Goal: Information Seeking & Learning: Learn about a topic

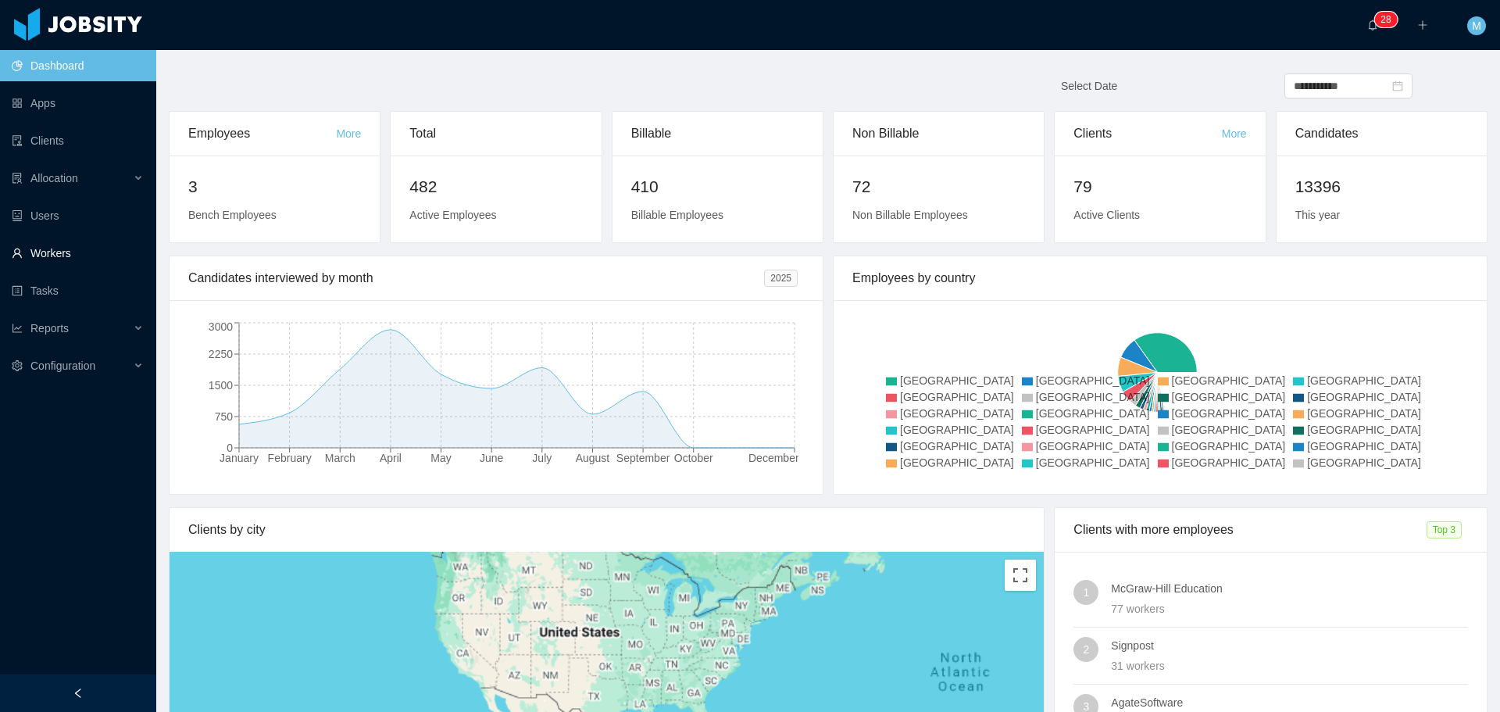
click at [62, 253] on link "Workers" at bounding box center [78, 252] width 132 height 31
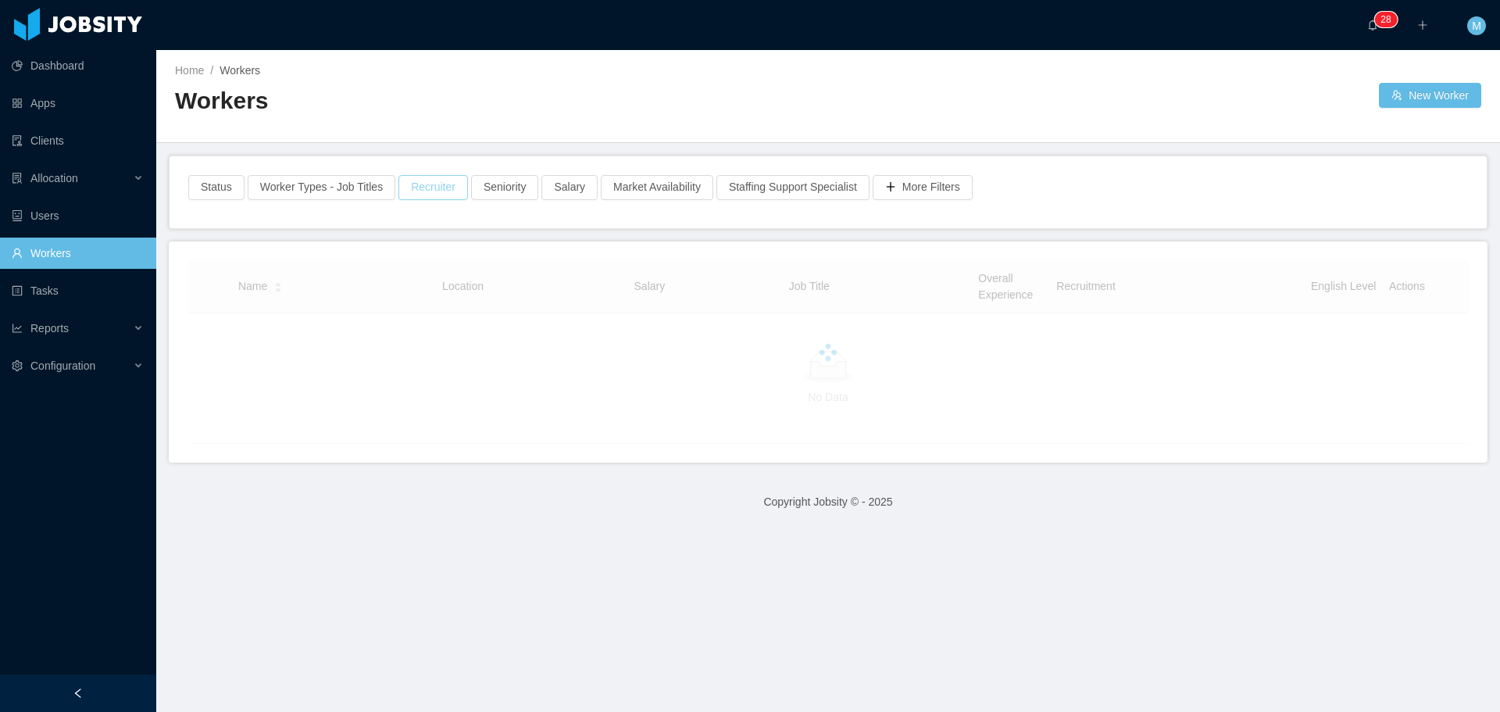
click at [443, 182] on button "Recruiter" at bounding box center [433, 187] width 70 height 25
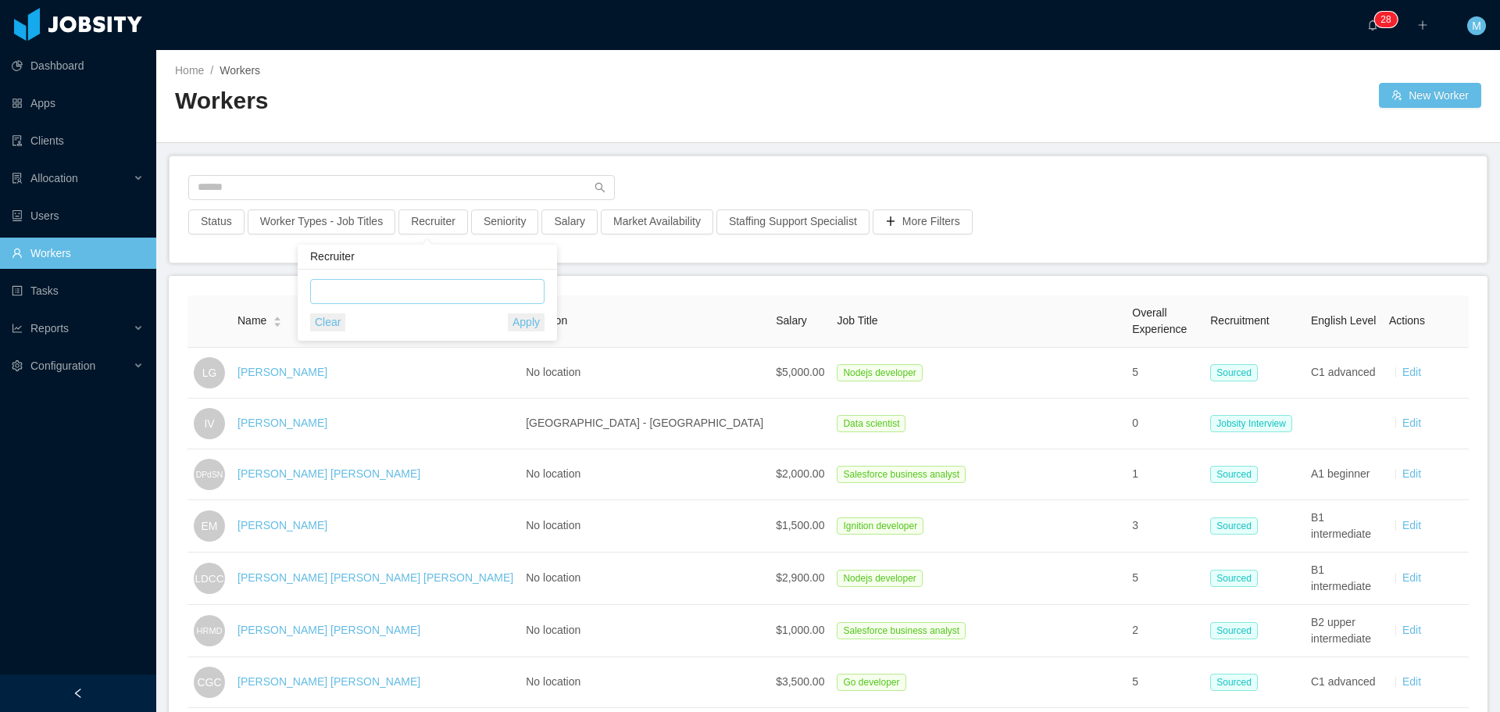
click at [426, 256] on div "Recruiter" at bounding box center [427, 257] width 259 height 25
click at [356, 306] on div "Clear Apply" at bounding box center [427, 305] width 234 height 52
click at [345, 285] on div at bounding box center [425, 291] width 220 height 23
type input "*"
type input "******"
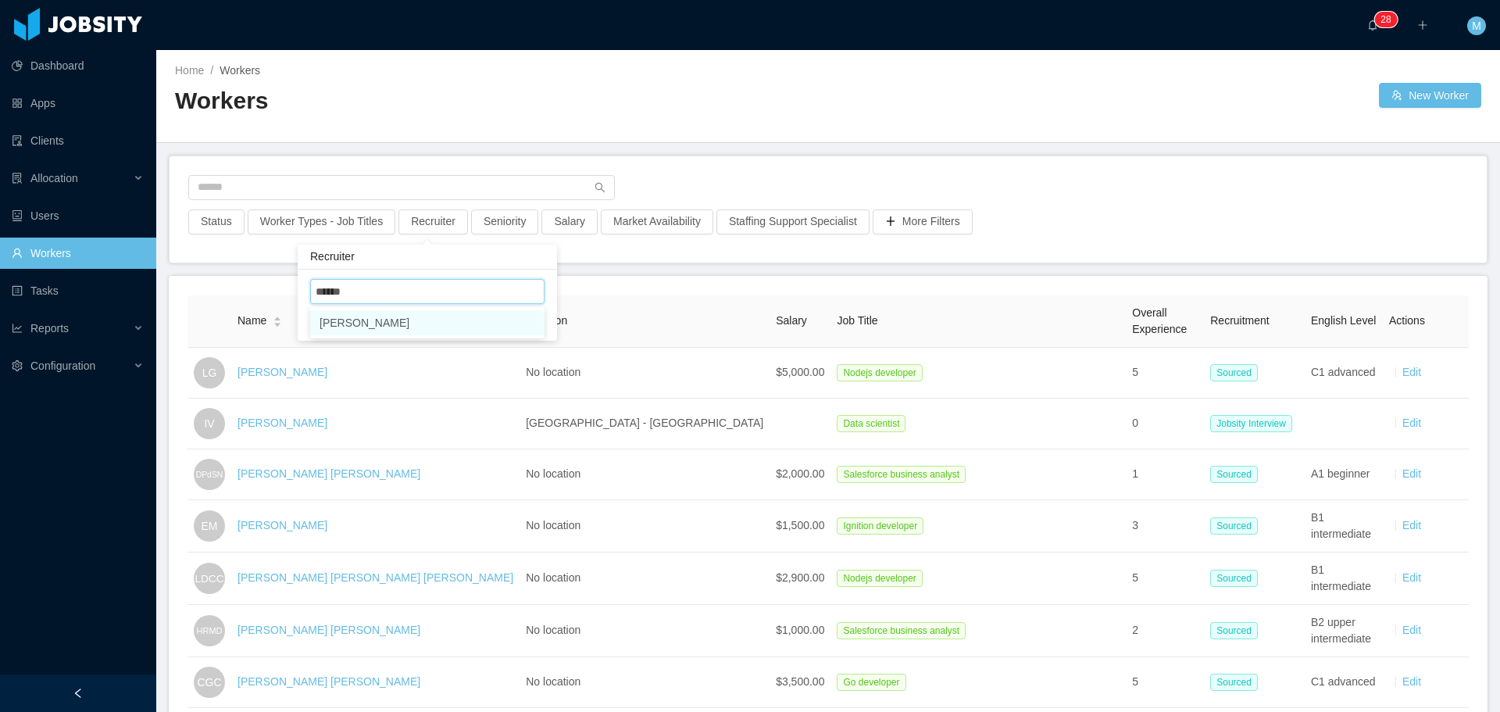
click at [396, 331] on li "[PERSON_NAME]" at bounding box center [427, 322] width 234 height 25
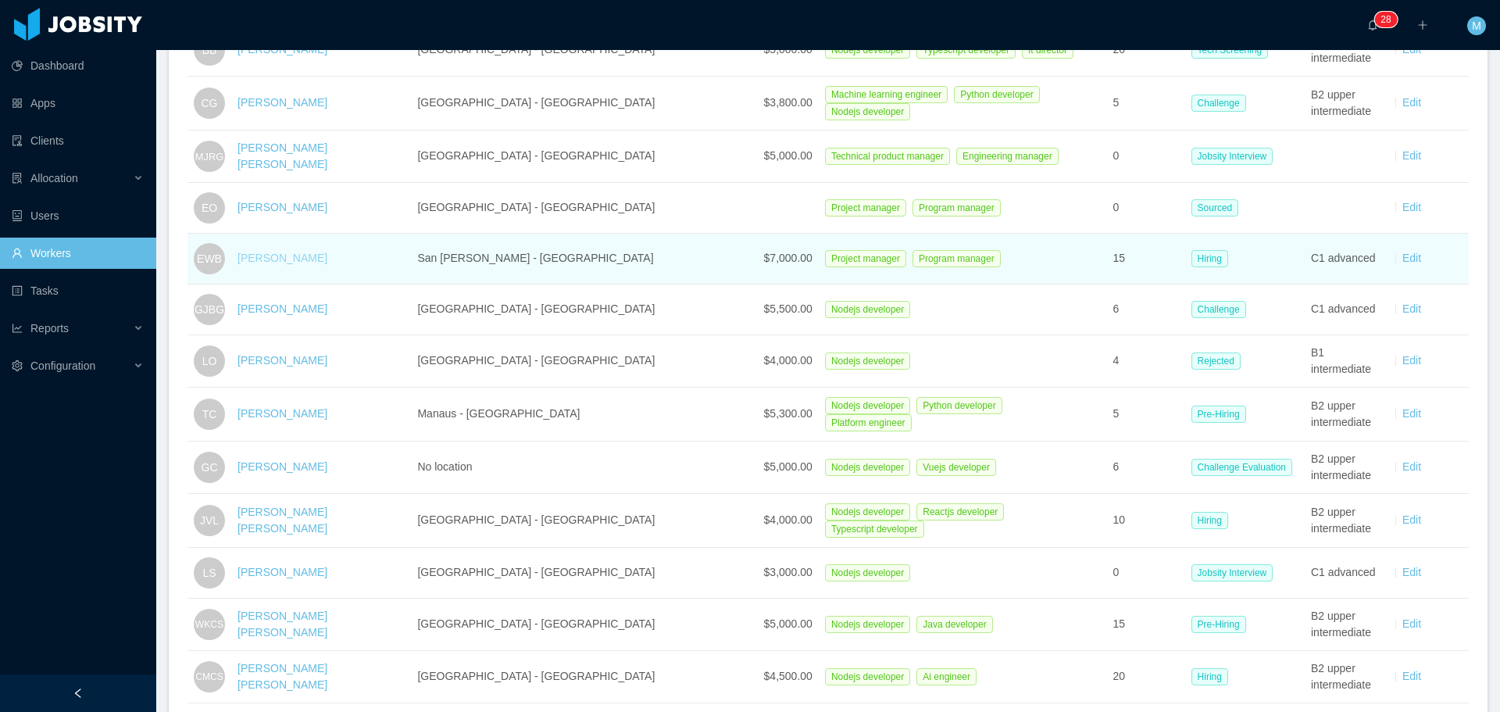
scroll to position [547, 0]
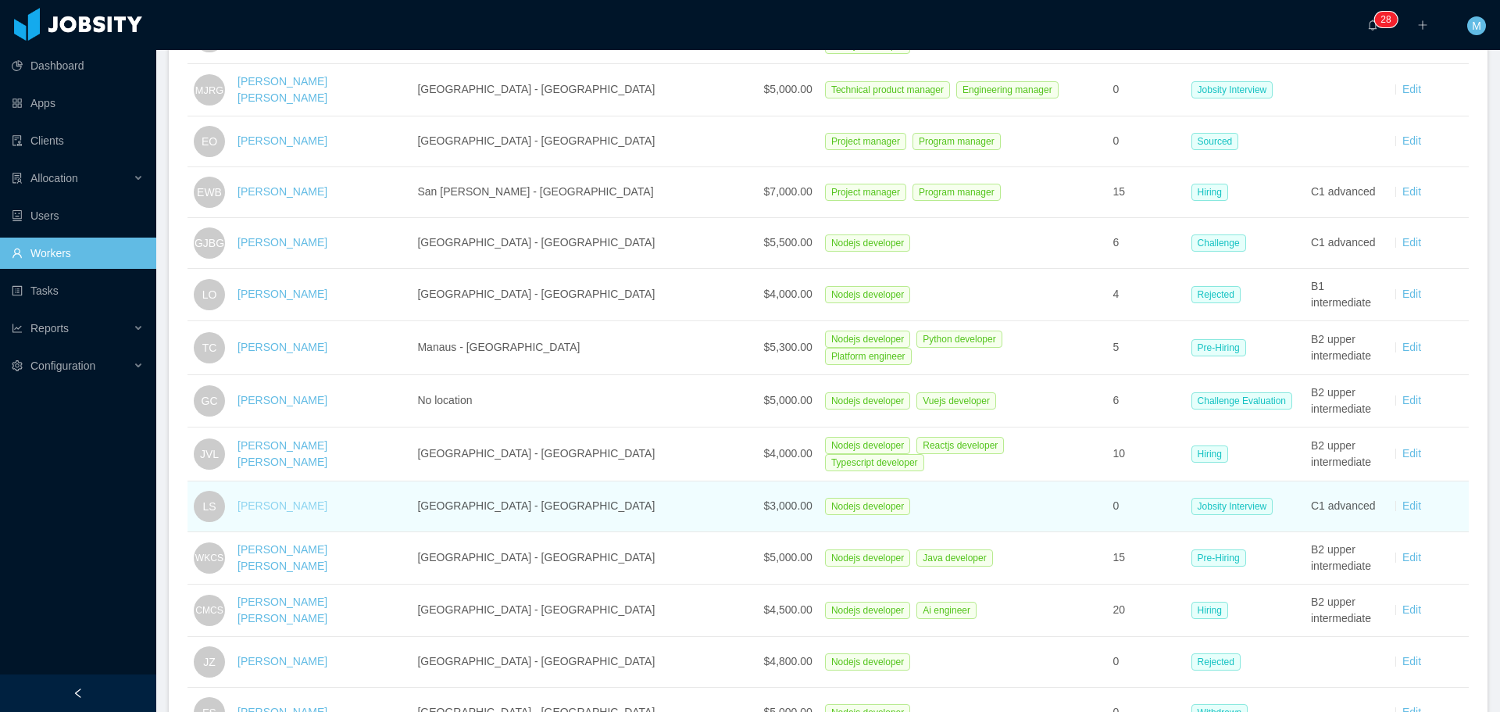
click at [294, 499] on link "[PERSON_NAME]" at bounding box center [282, 505] width 90 height 12
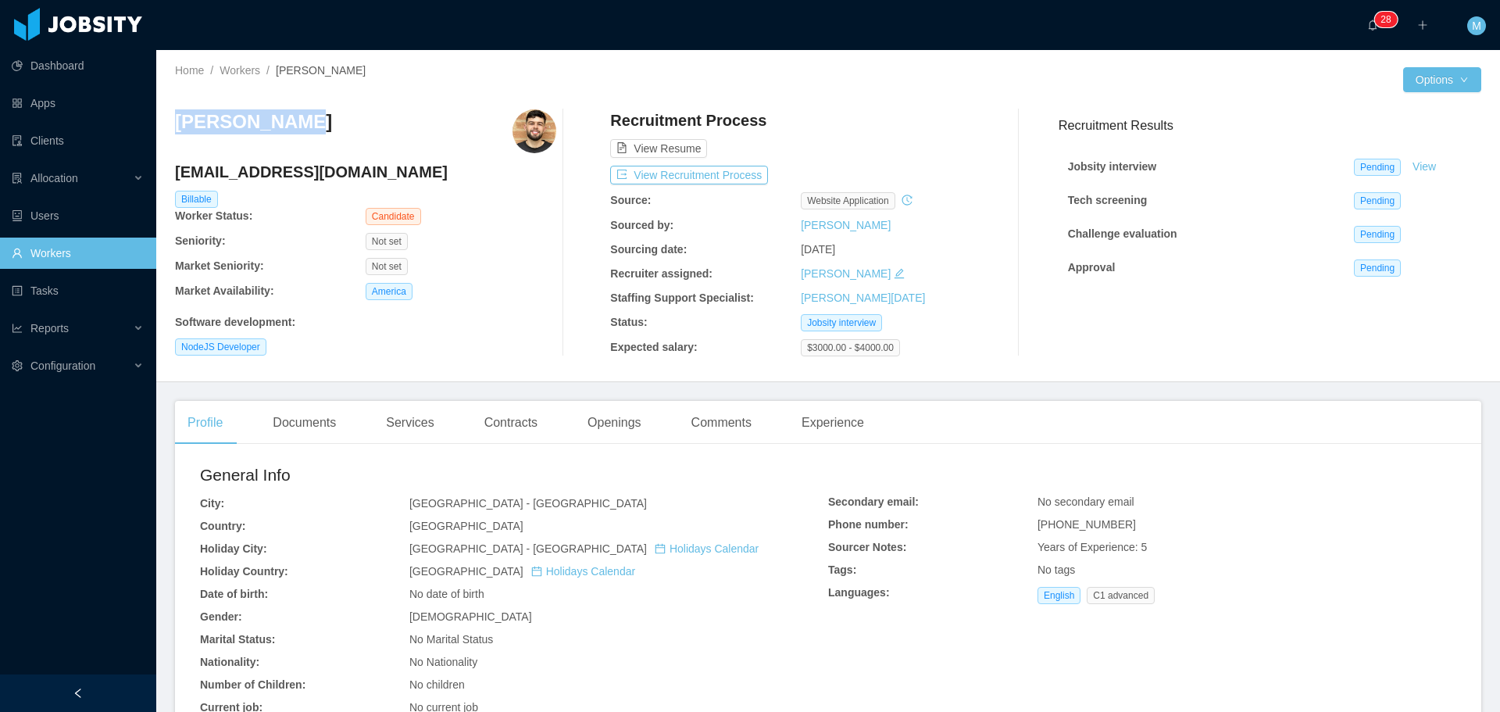
drag, startPoint x: 272, startPoint y: 135, endPoint x: 176, endPoint y: 125, distance: 96.6
click at [159, 134] on div "Home / Workers / Lucas Santos / Options Lucas Santos devlucassantoss@gmail.com …" at bounding box center [828, 216] width 1344 height 332
copy h3 "[PERSON_NAME]"
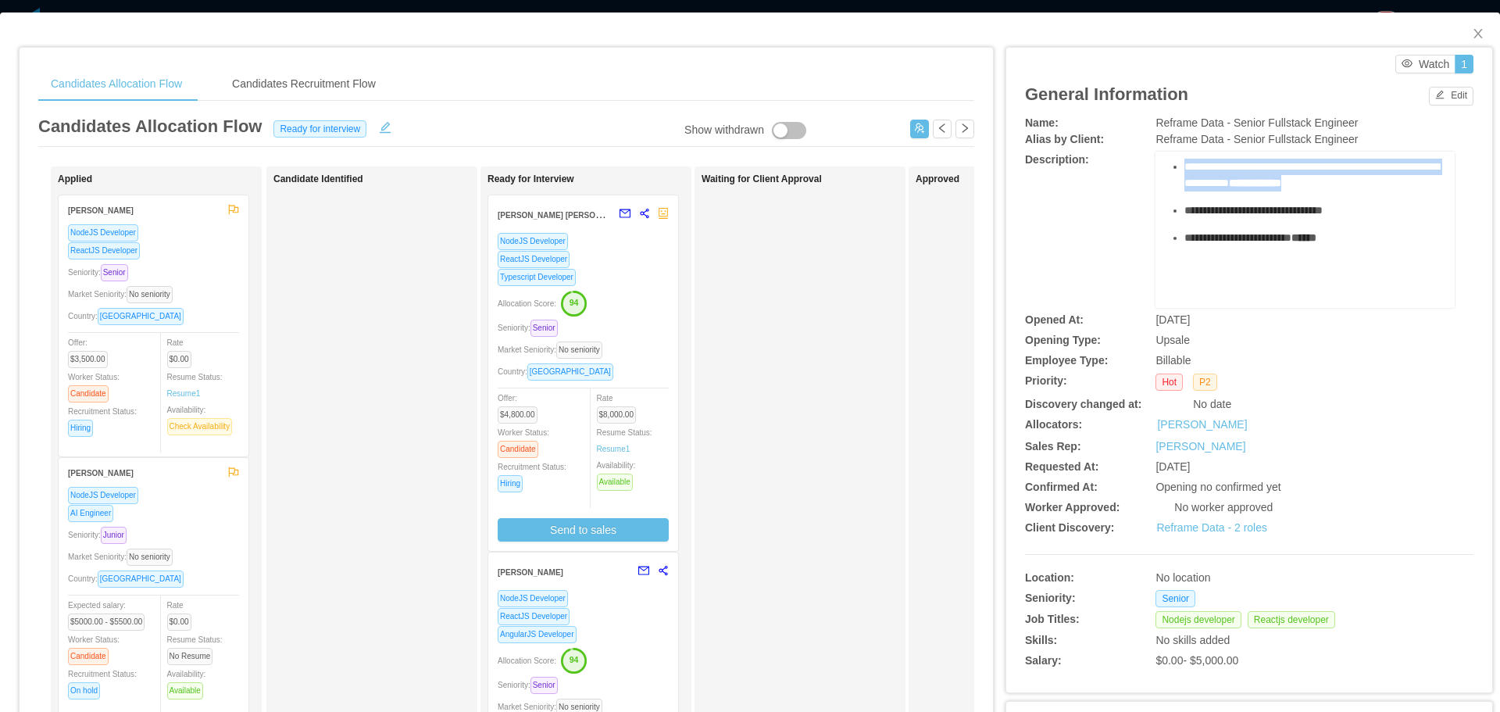
scroll to position [367, 0]
drag, startPoint x: 1171, startPoint y: 178, endPoint x: 1309, endPoint y: 206, distance: 140.3
click at [1309, 206] on div "**********" at bounding box center [1305, 90] width 275 height 435
copy div "**********"
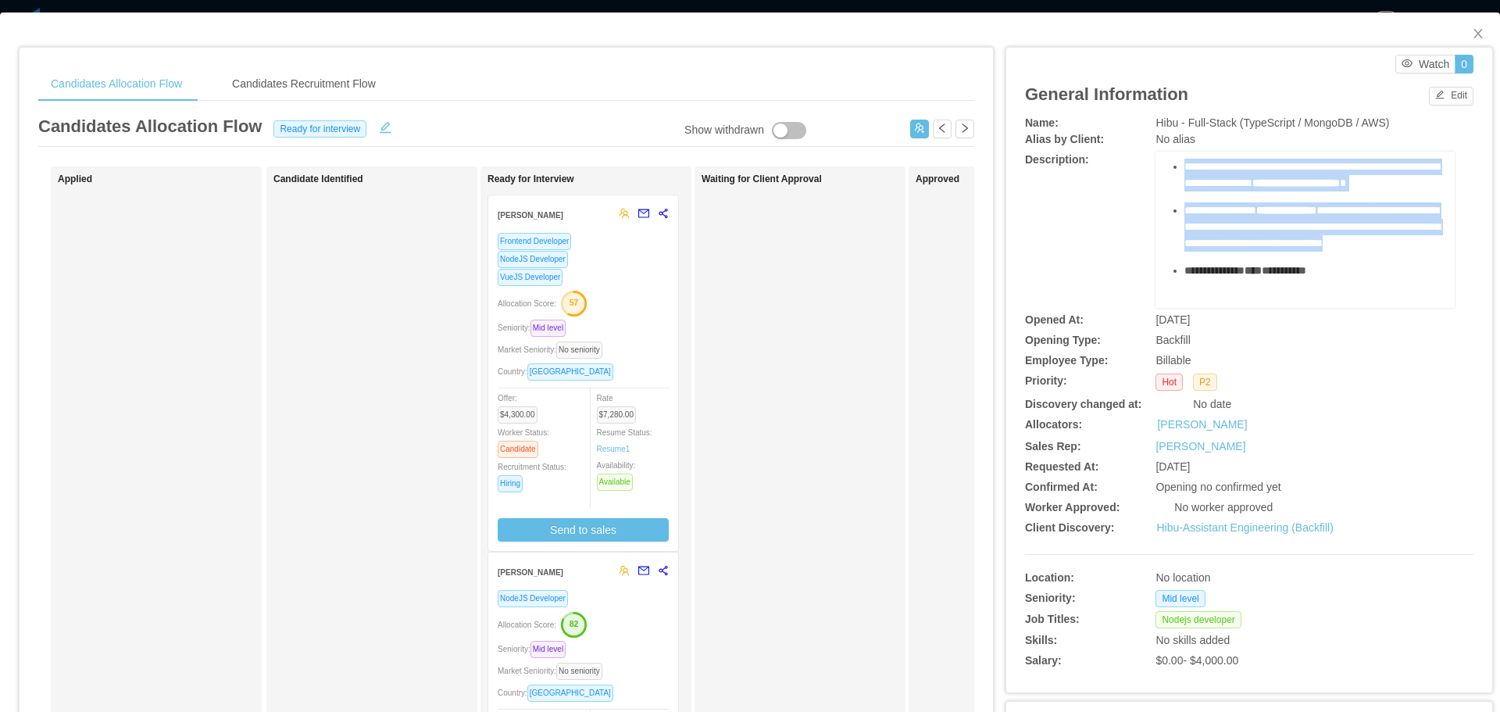
scroll to position [771, 0]
drag, startPoint x: 1177, startPoint y: 180, endPoint x: 1195, endPoint y: 196, distance: 24.9
copy div "**********"
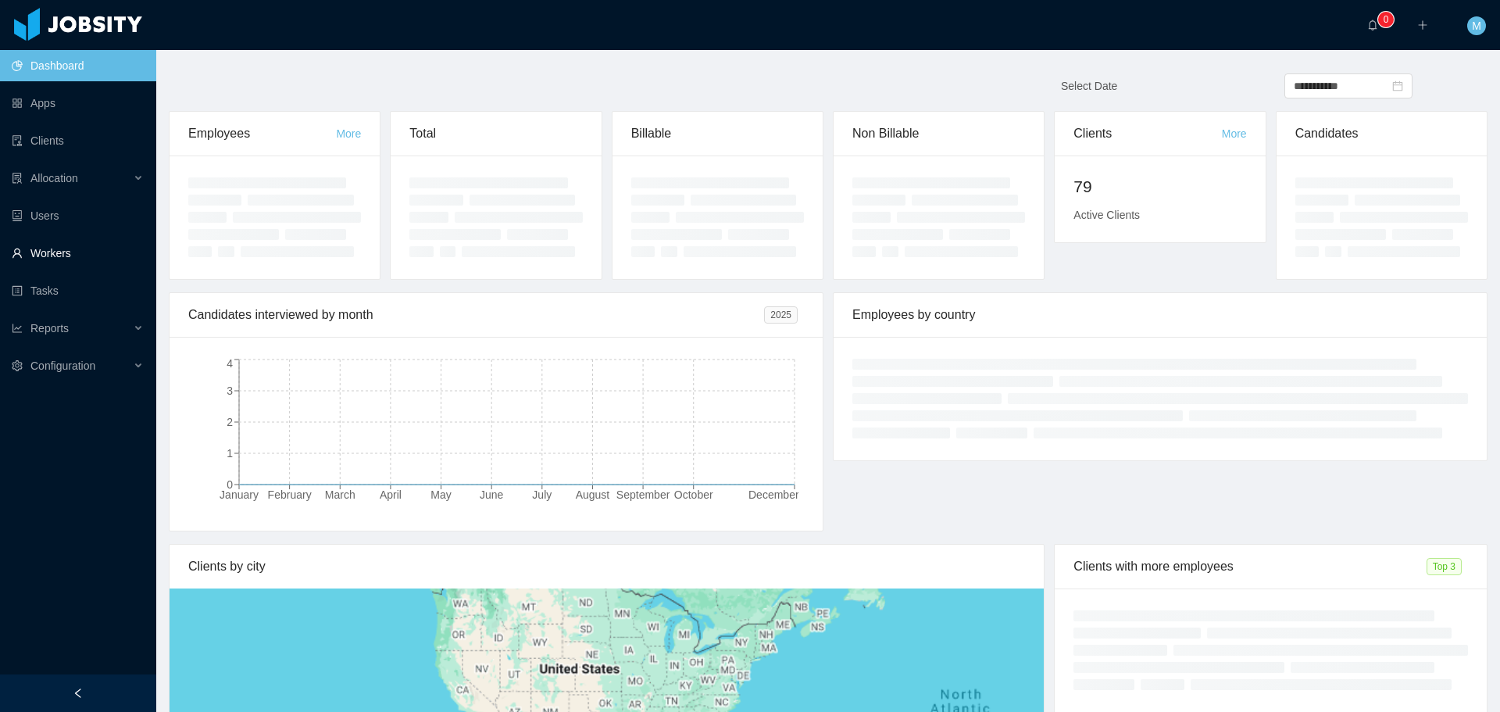
click at [41, 251] on link "Workers" at bounding box center [78, 252] width 132 height 31
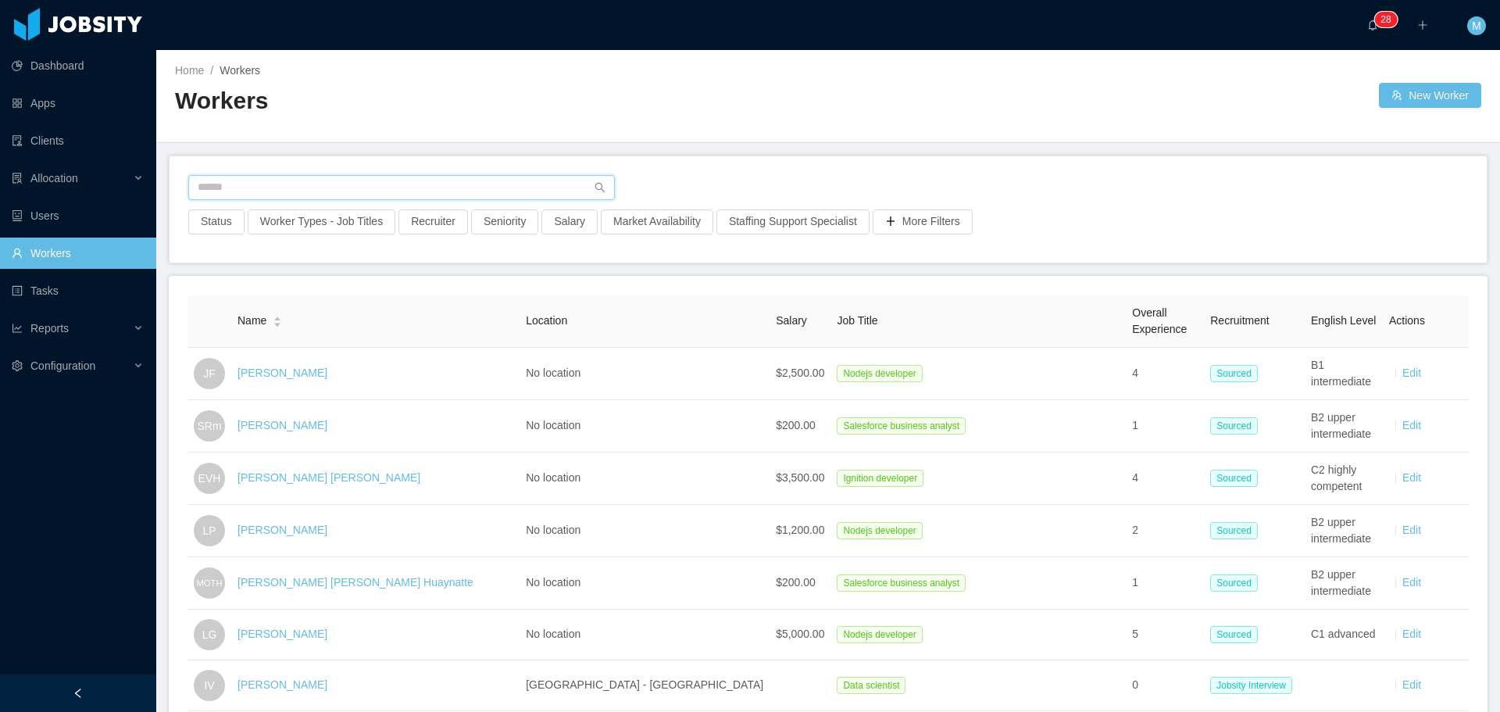
click at [348, 190] on input "text" at bounding box center [401, 187] width 427 height 25
paste input "**********"
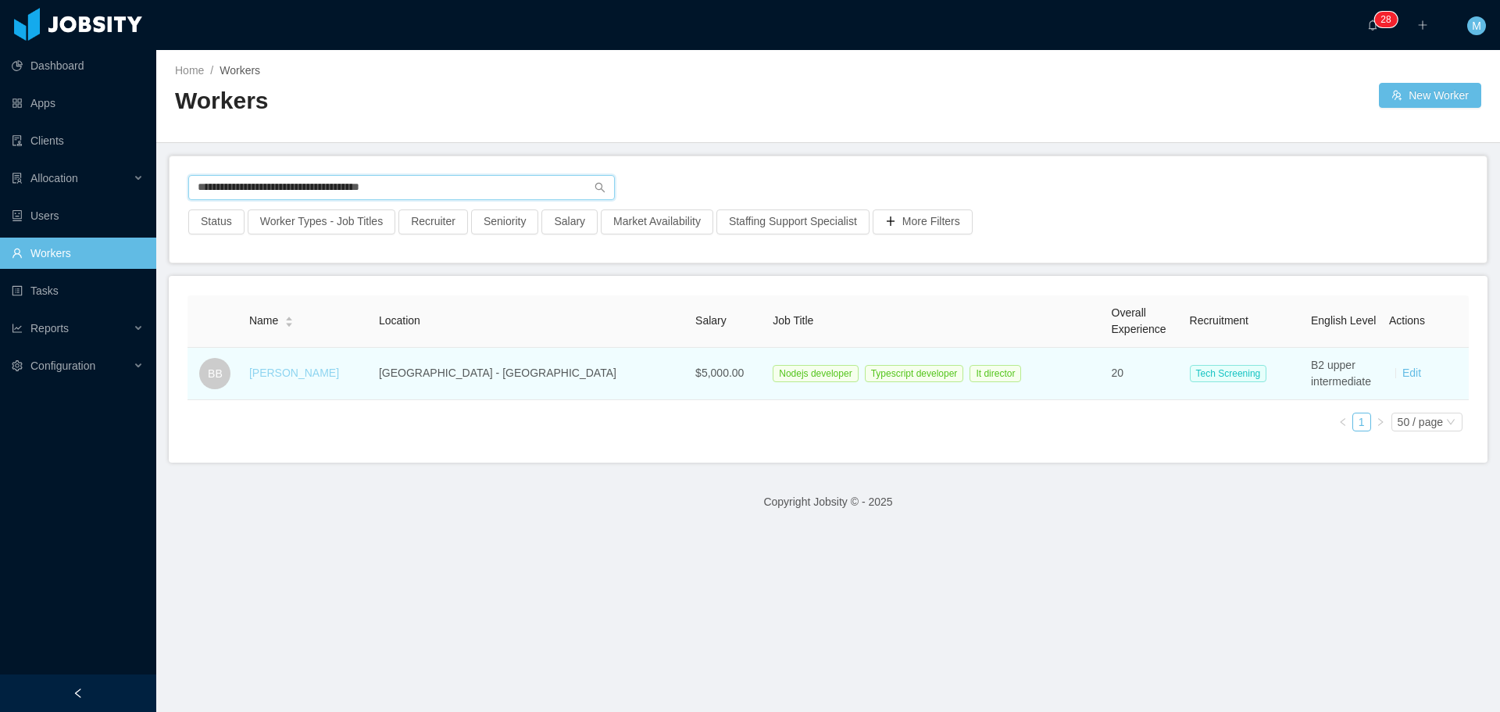
type input "**********"
click at [296, 379] on link "[PERSON_NAME]" at bounding box center [294, 372] width 90 height 12
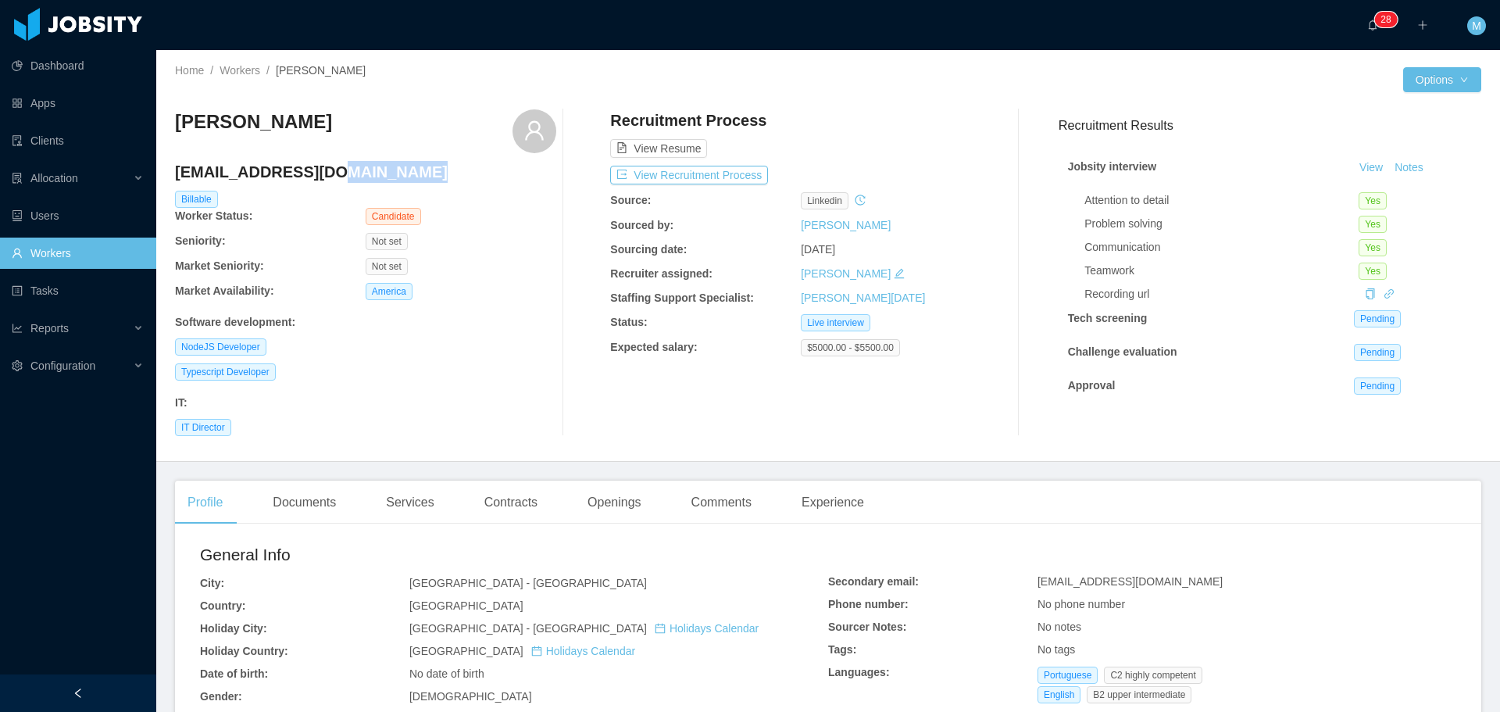
drag, startPoint x: 326, startPoint y: 174, endPoint x: 160, endPoint y: 167, distance: 165.8
click at [160, 167] on div "Home / Workers / [PERSON_NAME] / Options [PERSON_NAME] [EMAIL_ADDRESS][DOMAIN_N…" at bounding box center [828, 256] width 1344 height 412
drag, startPoint x: 203, startPoint y: 180, endPoint x: 195, endPoint y: 175, distance: 9.5
click at [202, 179] on h4 "bbilibio@gmail.com" at bounding box center [365, 172] width 381 height 22
drag, startPoint x: 177, startPoint y: 167, endPoint x: 317, endPoint y: 171, distance: 140.7
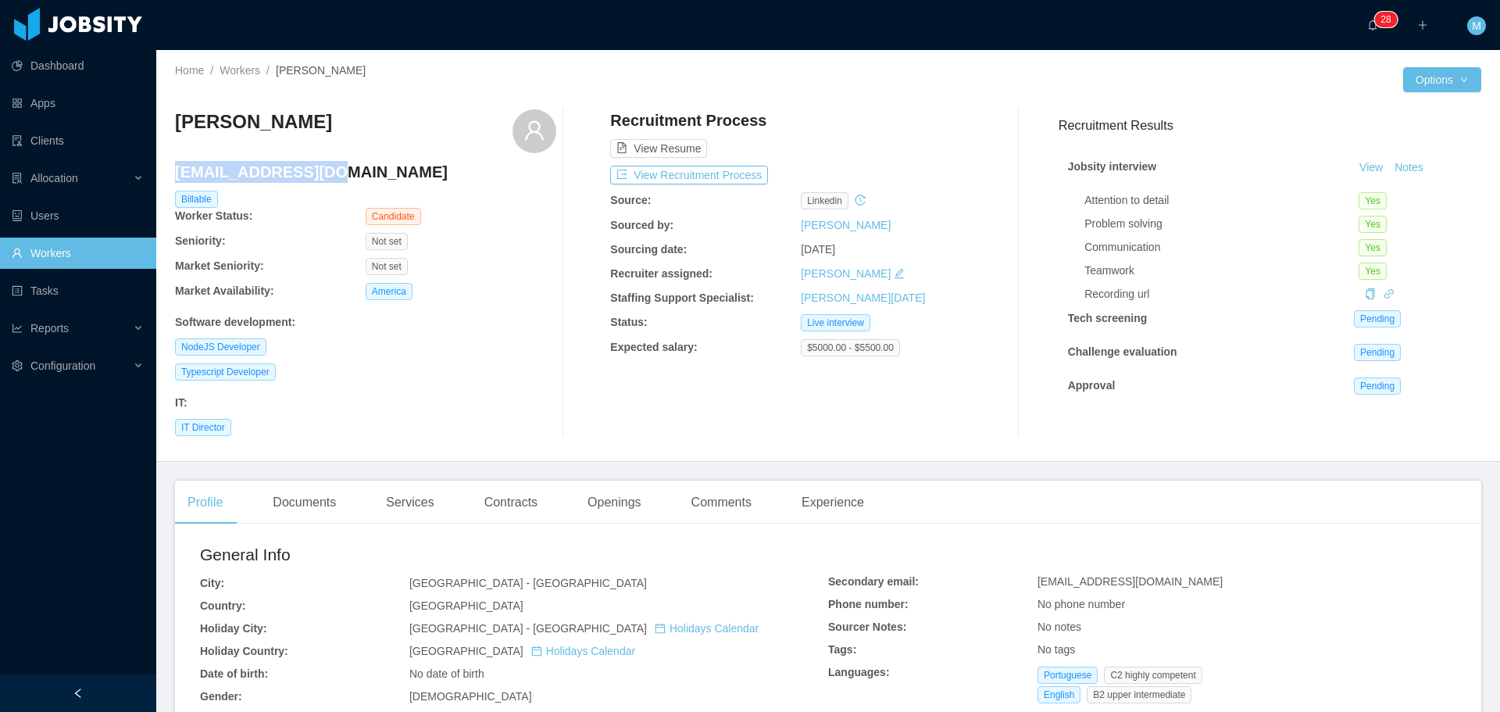
click at [317, 171] on h4 "bbilibio@gmail.com" at bounding box center [365, 172] width 381 height 22
copy h4 "bbilibio@gmail.com"
drag, startPoint x: 302, startPoint y: 126, endPoint x: 199, endPoint y: 126, distance: 102.3
click at [178, 129] on div "Bruno Bilibio" at bounding box center [365, 131] width 381 height 44
copy h3 "Bruno Bilibio"
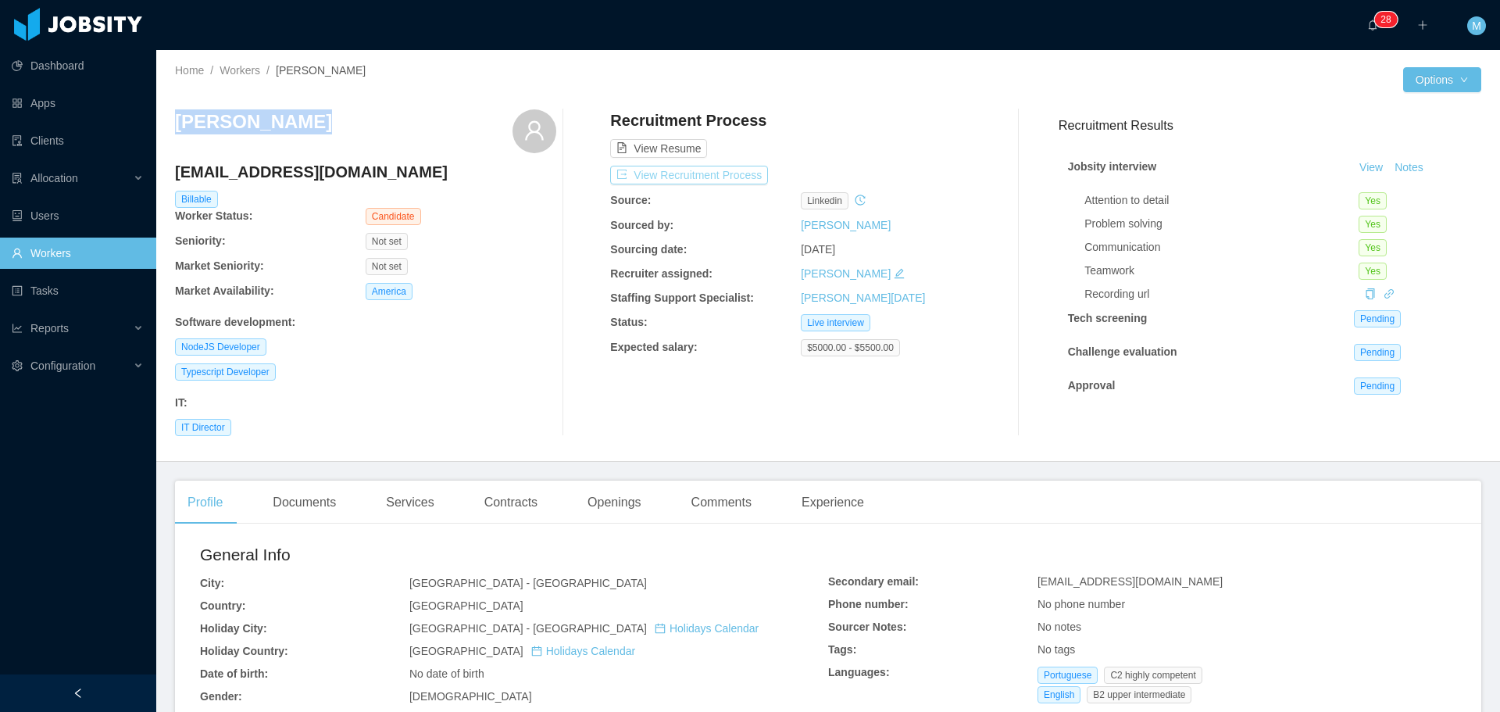
click at [715, 168] on button "View Recruitment Process" at bounding box center [689, 175] width 158 height 19
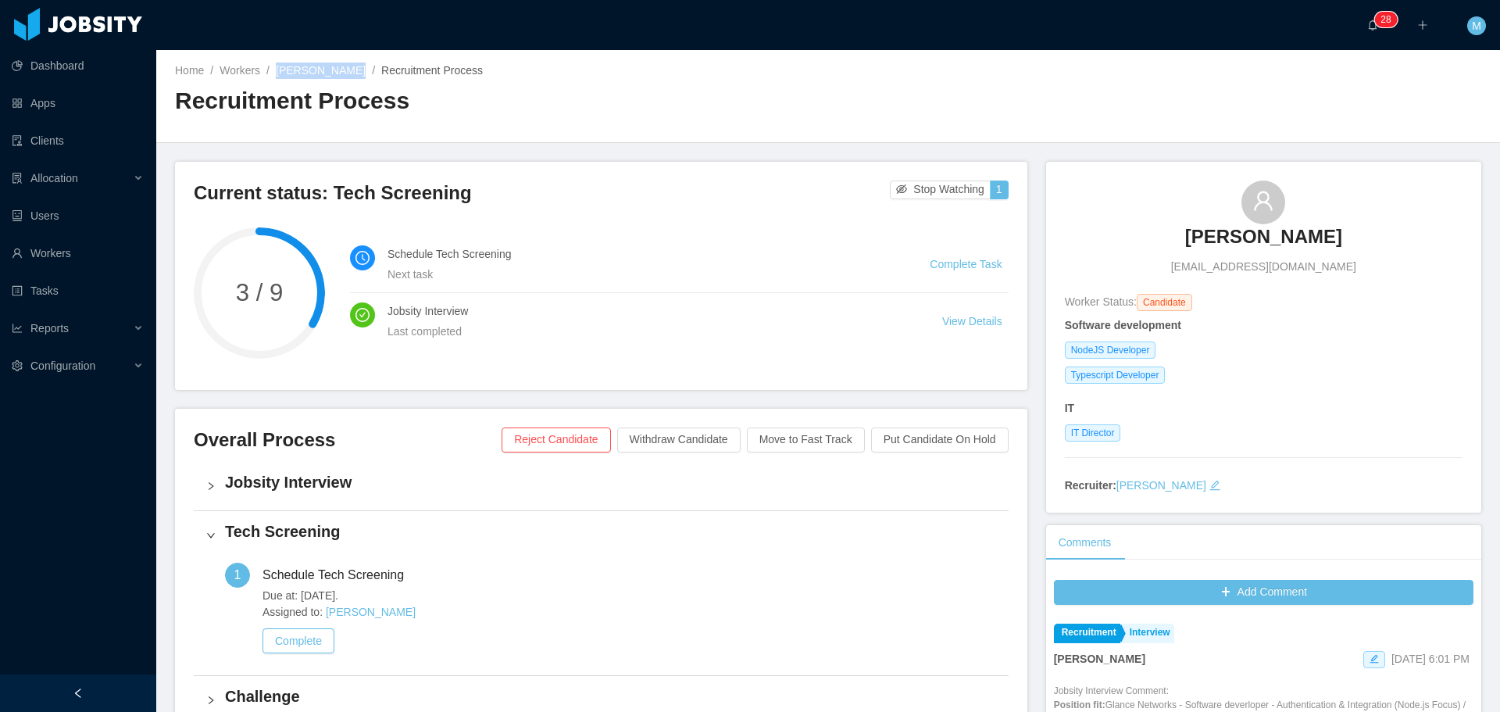
drag, startPoint x: 341, startPoint y: 68, endPoint x: 277, endPoint y: 70, distance: 64.1
click at [277, 70] on div "Home / Workers / Bruno Bilibio / Recruitment Process /" at bounding box center [501, 70] width 653 height 16
copy link "Bruno Bilibio"
click at [319, 73] on link "Bruno Bilibio" at bounding box center [321, 70] width 90 height 12
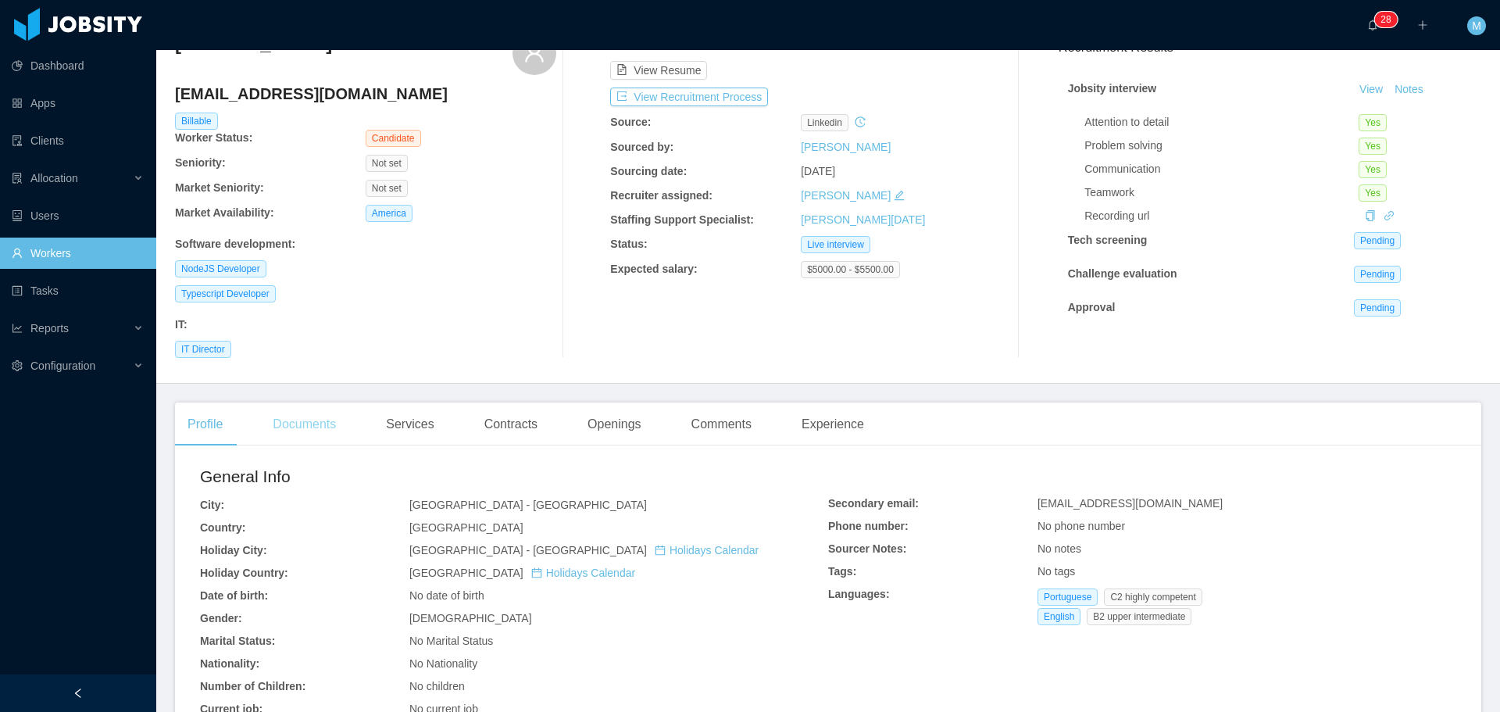
click at [314, 439] on div "Documents" at bounding box center [304, 424] width 88 height 44
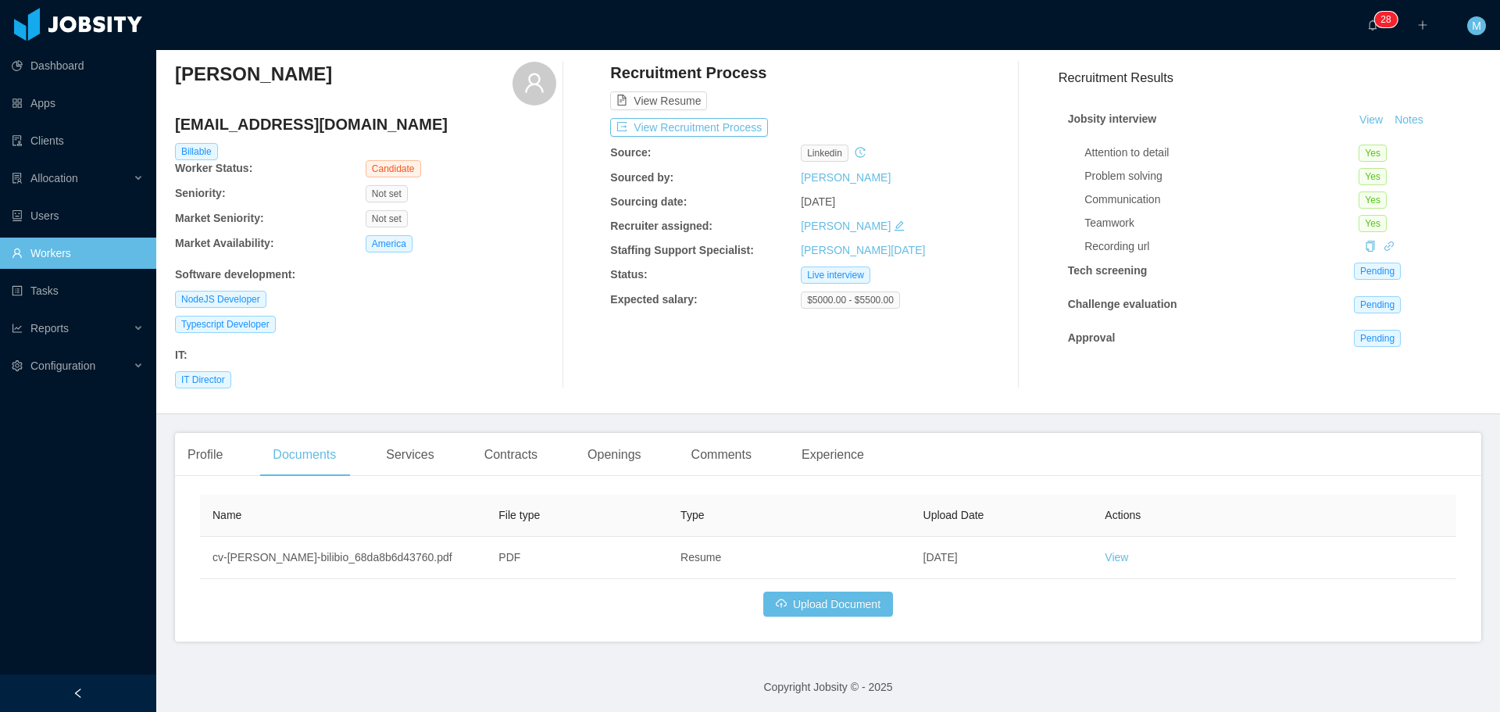
scroll to position [50, 0]
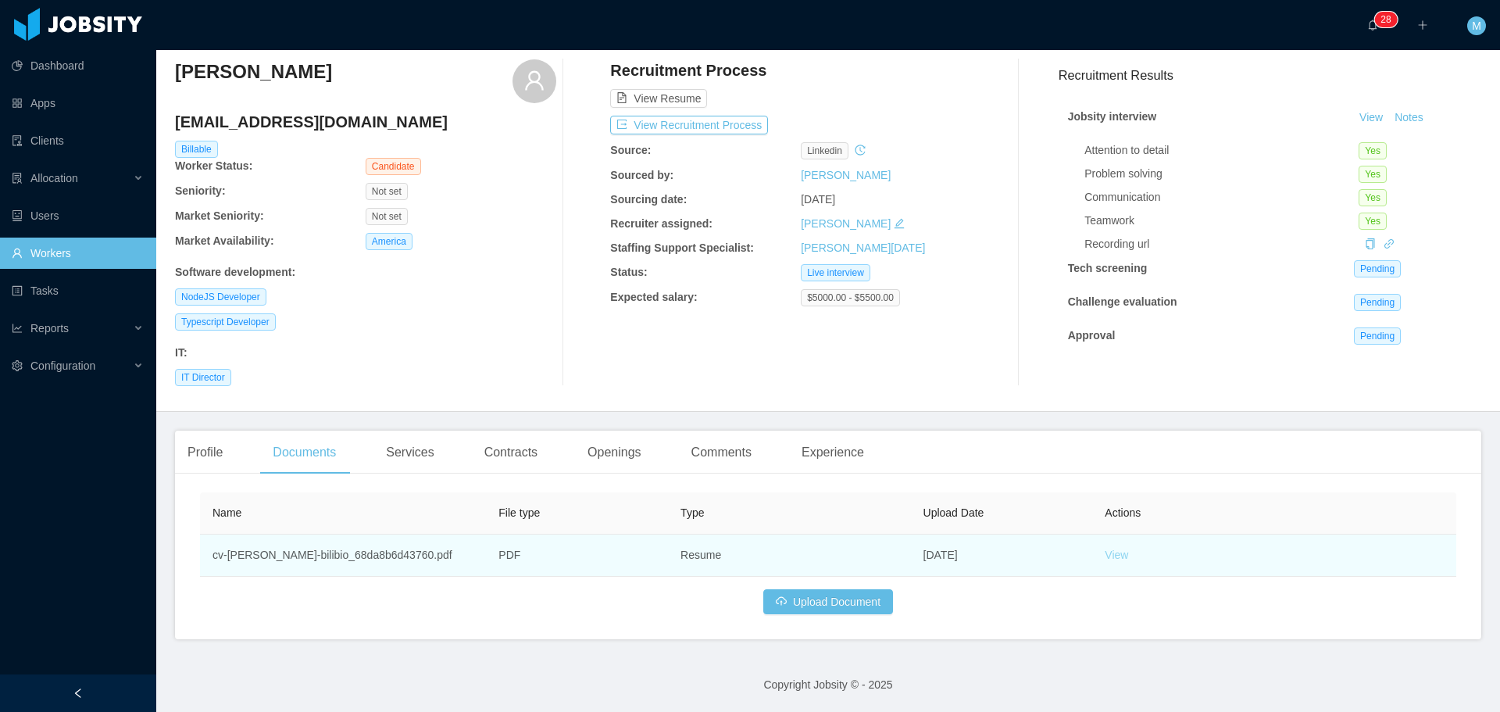
click at [1113, 557] on link "View" at bounding box center [1116, 554] width 23 height 12
